Goal: Check status: Check status

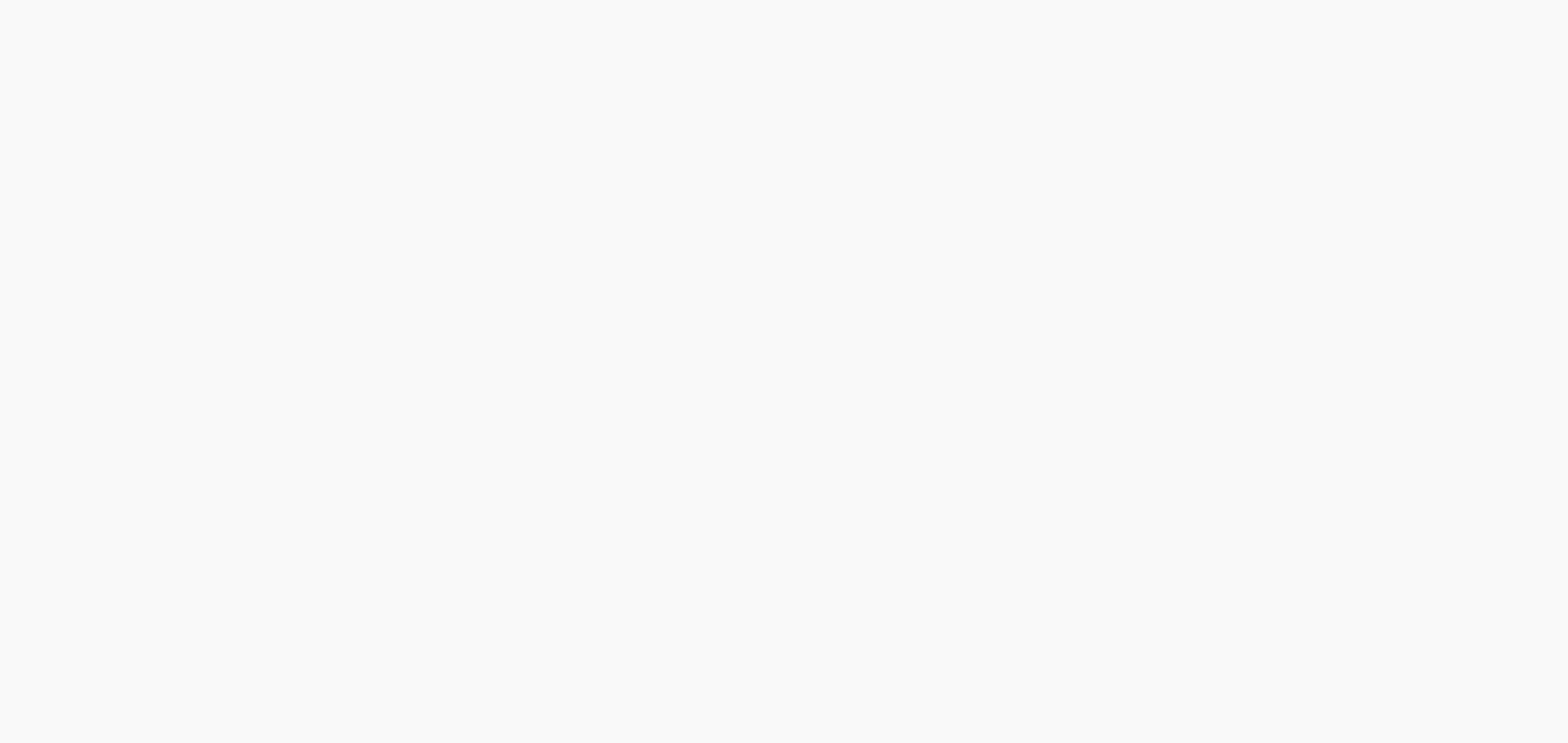
drag, startPoint x: 1, startPoint y: 681, endPoint x: -20, endPoint y: 783, distance: 104.1
click at [0, 0] on html at bounding box center [784, 0] width 1568 height 0
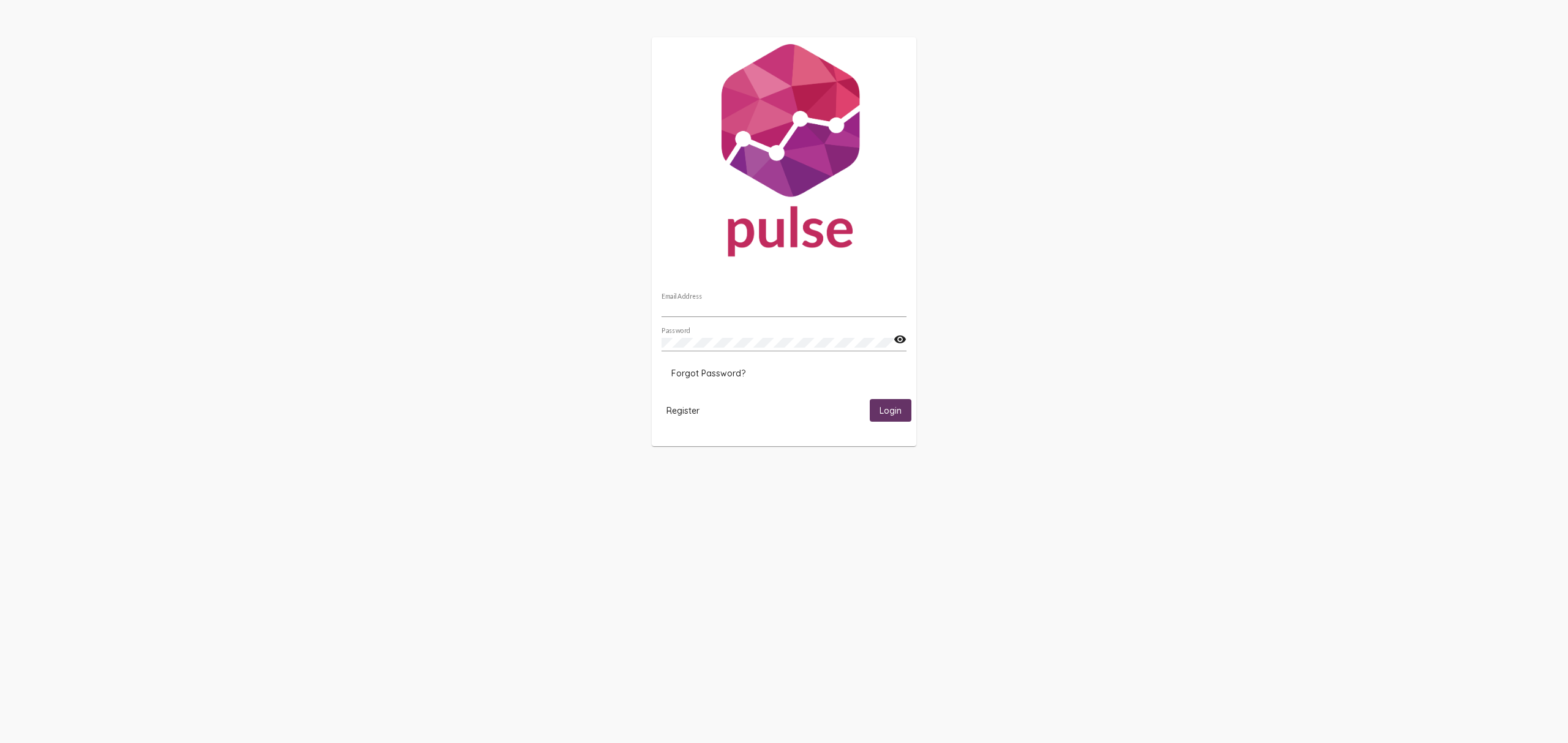
type input "[EMAIL_ADDRESS][DOMAIN_NAME]"
click at [908, 415] on button "Login" at bounding box center [891, 410] width 42 height 23
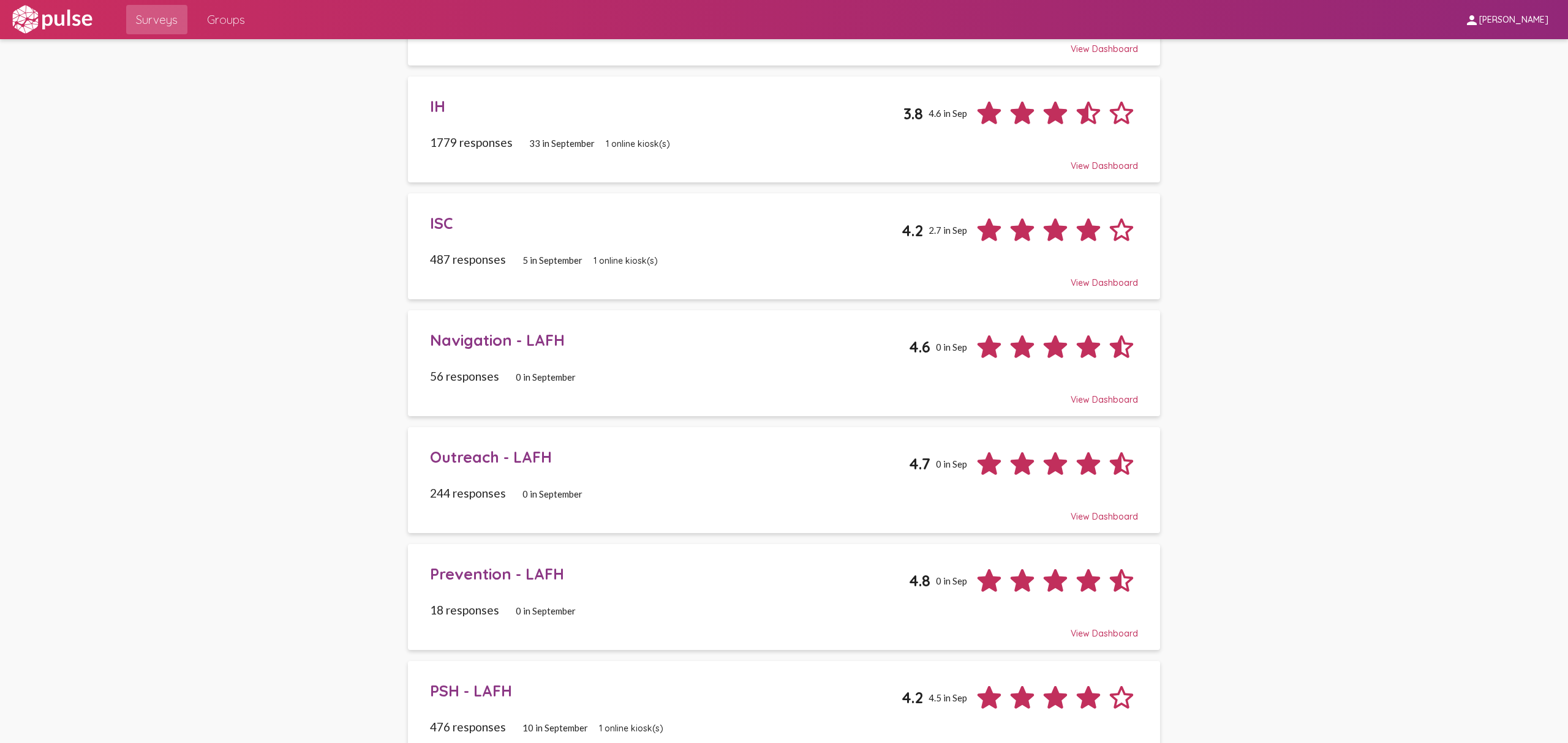
scroll to position [326, 0]
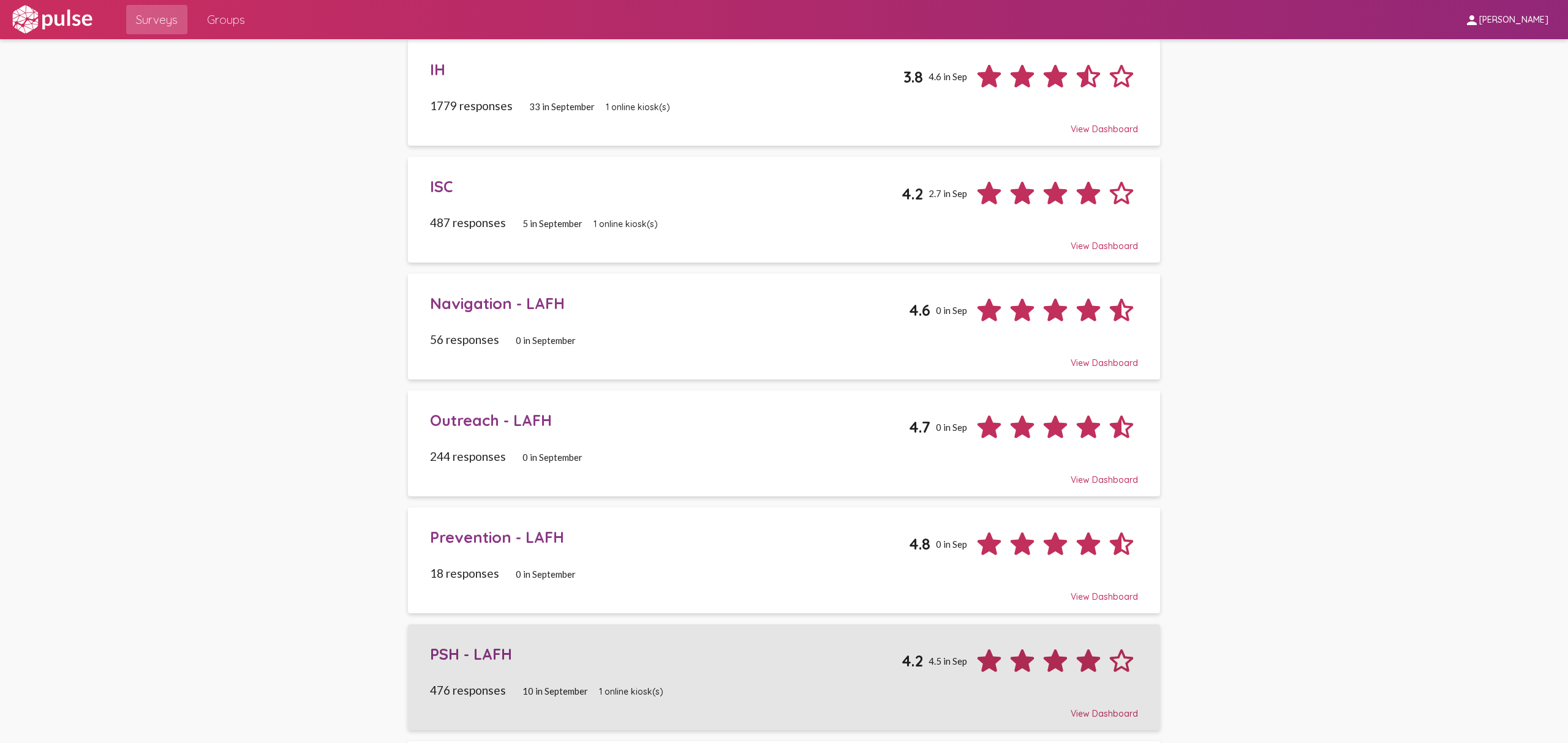
click at [697, 676] on div "PSH - LAFH 4.2 4.5 in Sep" at bounding box center [784, 656] width 708 height 42
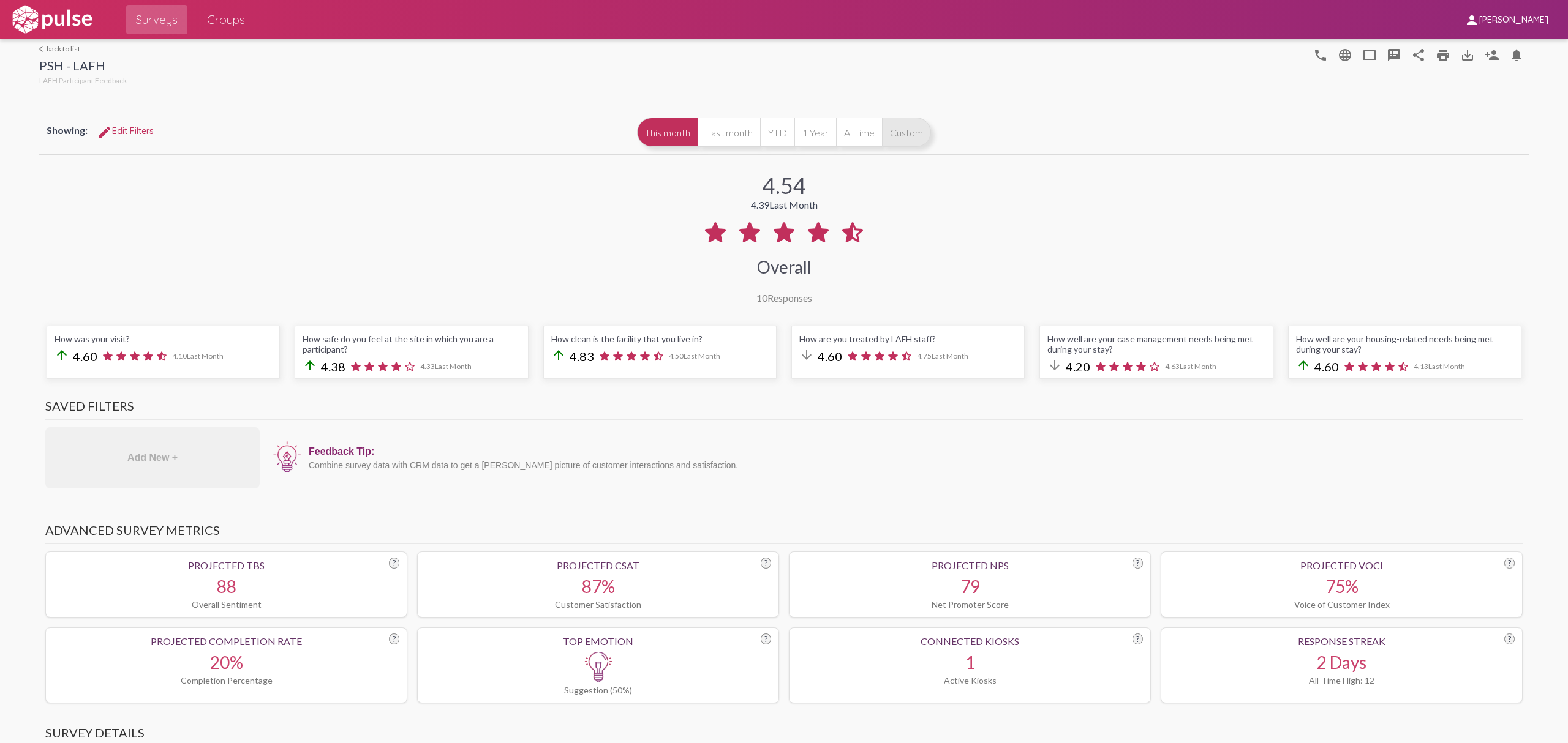
click at [912, 131] on button "Custom" at bounding box center [906, 132] width 49 height 29
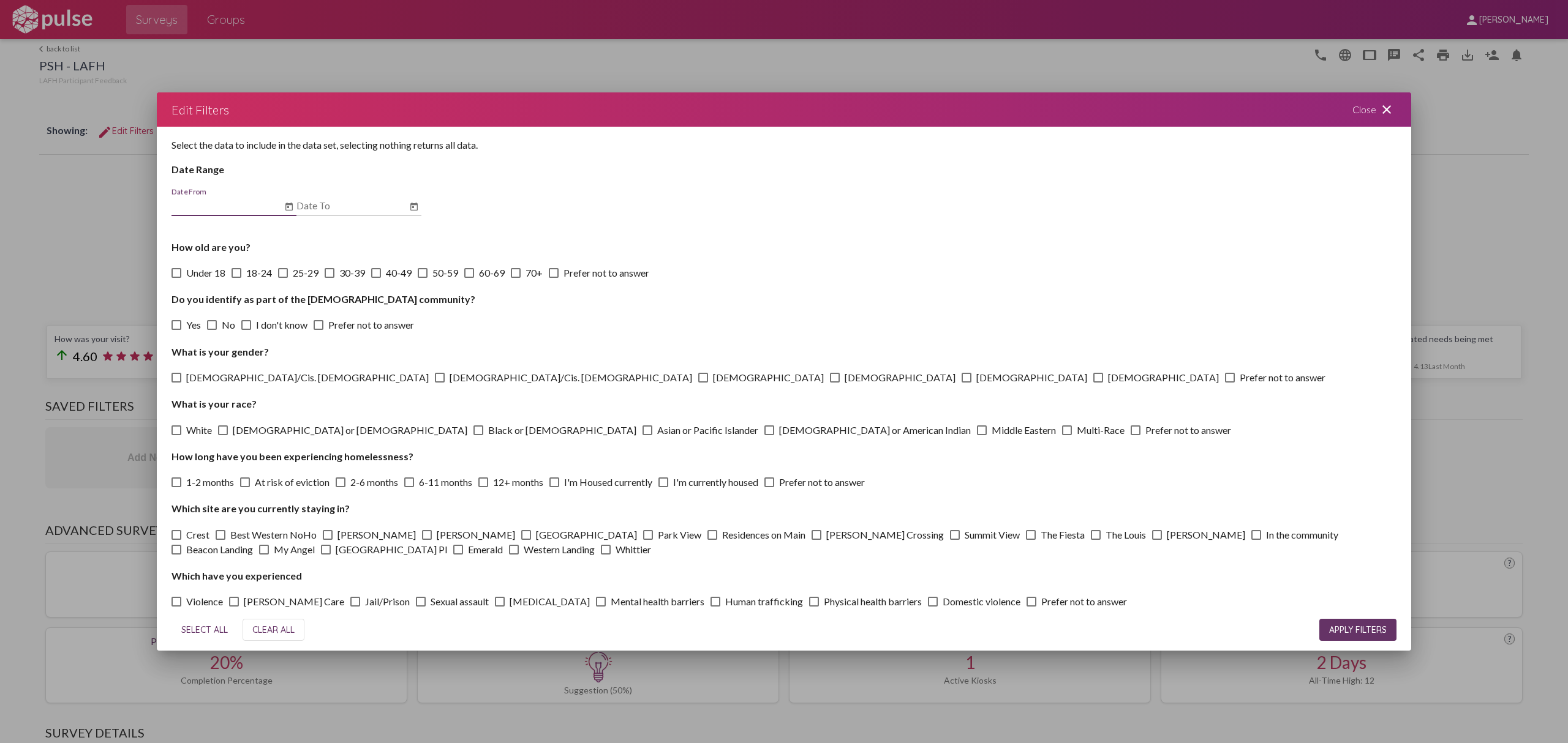
click at [259, 213] on div "Date From" at bounding box center [226, 201] width 111 height 28
click at [238, 207] on input "Date From" at bounding box center [226, 205] width 111 height 11
type input "[DATE]"
click at [393, 196] on div "Date To" at bounding box center [351, 201] width 111 height 28
type input "[DATE]"
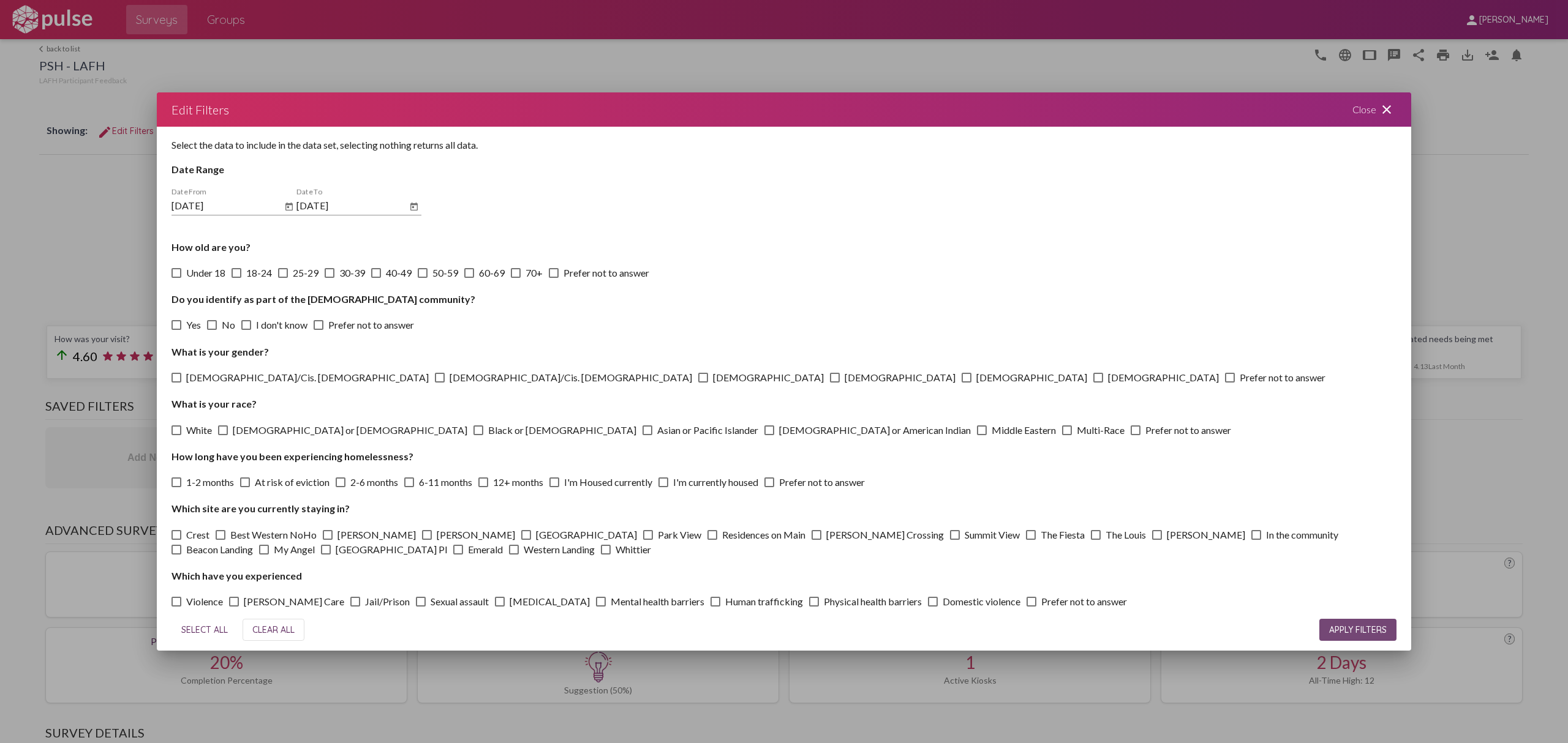
click at [1382, 618] on div "SELECT ALL CLEAR ALL APPLY FILTERS" at bounding box center [784, 630] width 1225 height 42
click at [1377, 628] on span "APPLY FILTERS" at bounding box center [1358, 629] width 58 height 11
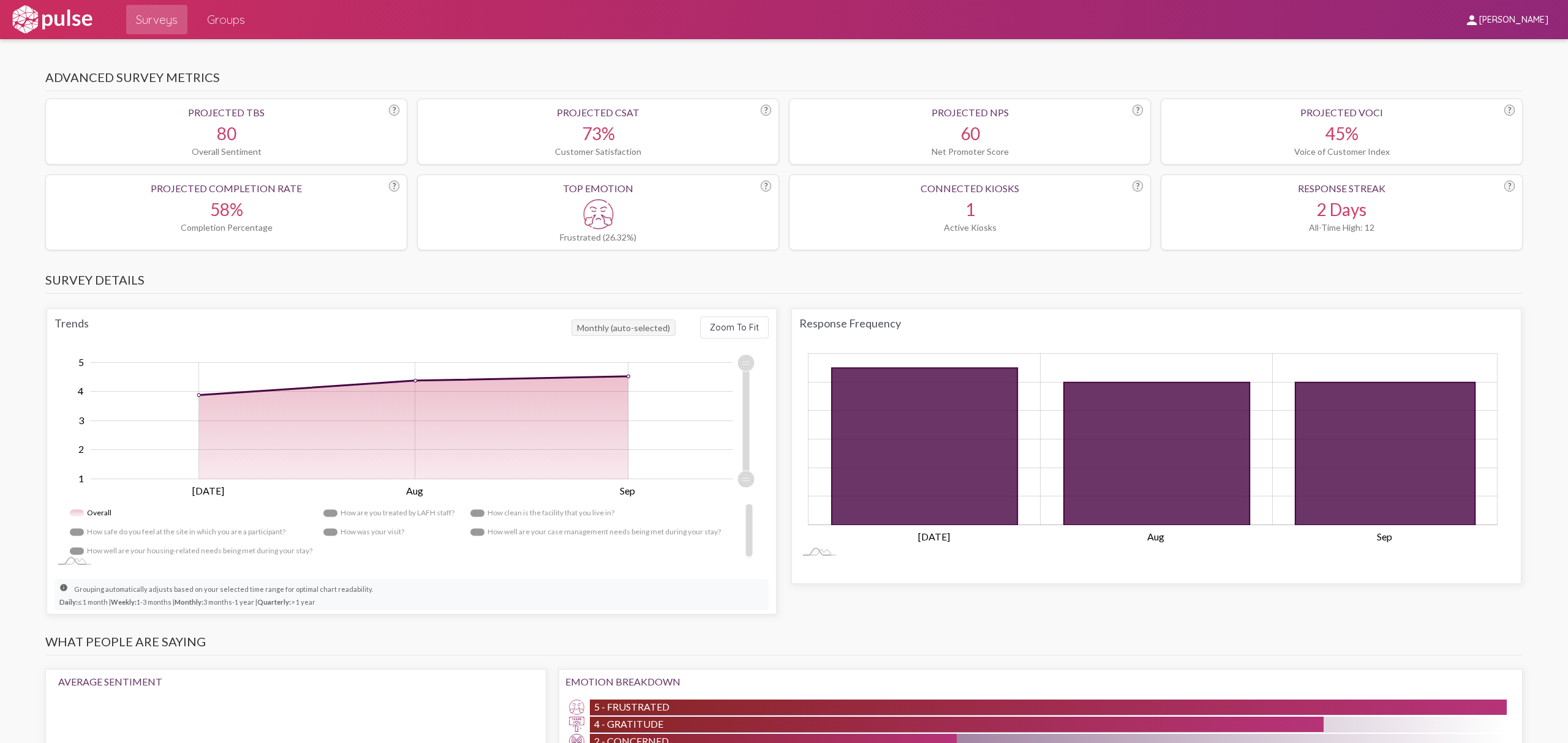
scroll to position [555, 0]
